Goal: Book appointment/travel/reservation

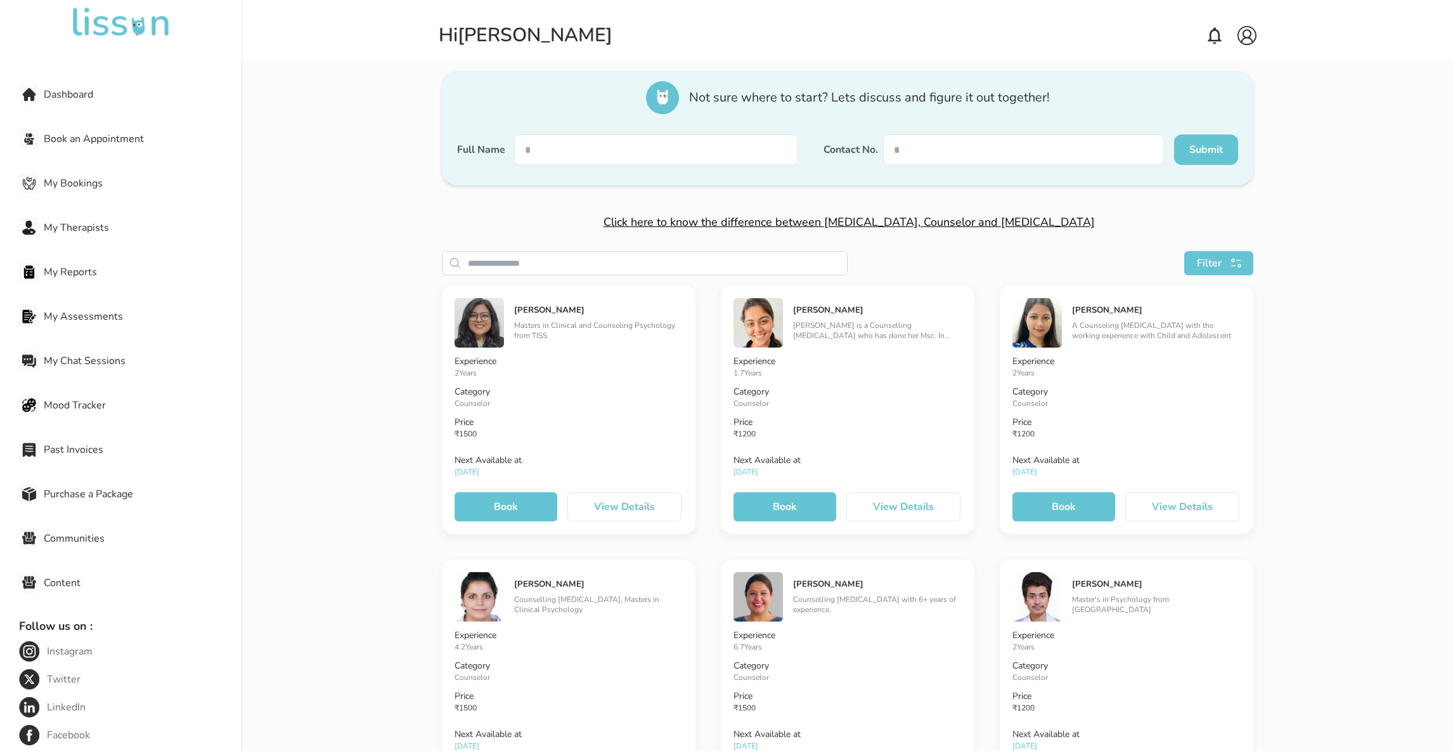
click at [786, 522] on div "Kushneet Sachdev Kushneet is a Counselling Psychologist who has done her Msc. I…" at bounding box center [848, 409] width 254 height 249
click at [786, 517] on button "Book" at bounding box center [785, 506] width 103 height 29
click at [1253, 40] on img at bounding box center [1247, 35] width 19 height 19
click at [1221, 80] on p "Logout" at bounding box center [1214, 83] width 25 height 10
